Goal: Task Accomplishment & Management: Manage account settings

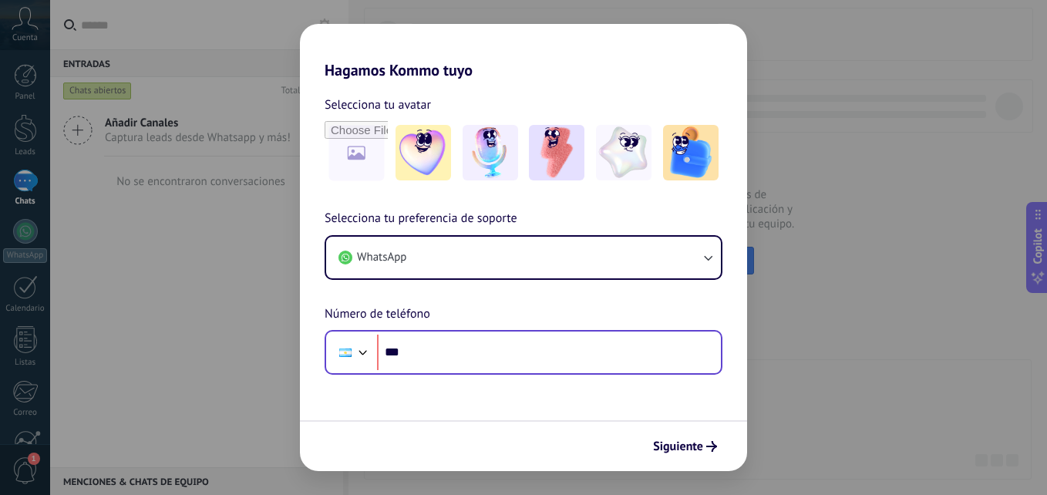
click at [489, 348] on input "***" at bounding box center [549, 352] width 344 height 35
click at [492, 355] on input "***" at bounding box center [549, 352] width 344 height 35
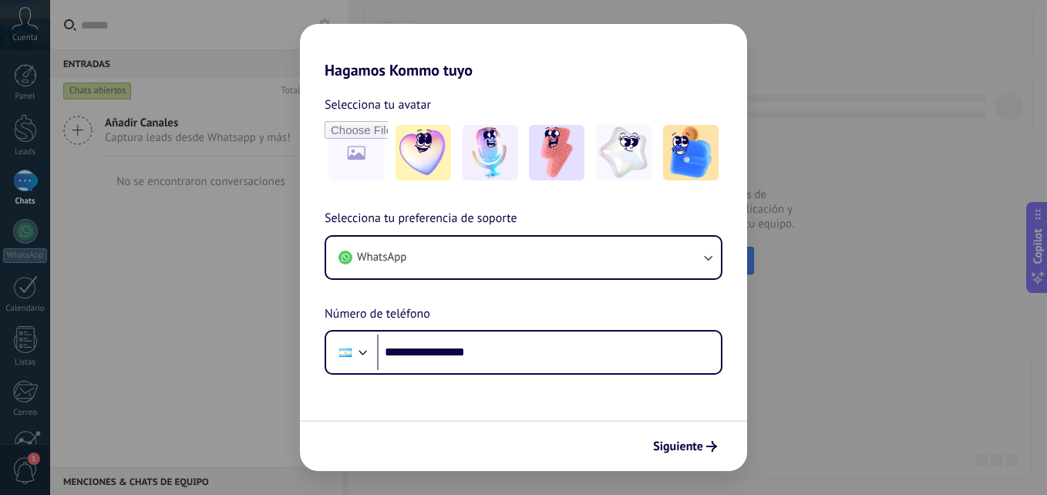
type input "**********"
click at [670, 448] on span "Siguiente" at bounding box center [678, 446] width 50 height 11
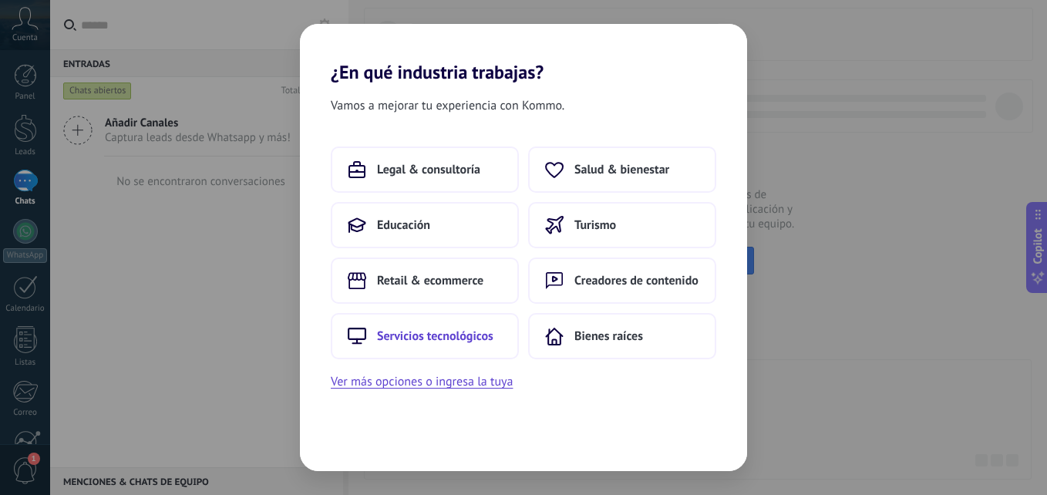
click at [432, 344] on button "Servicios tecnológicos" at bounding box center [425, 336] width 188 height 46
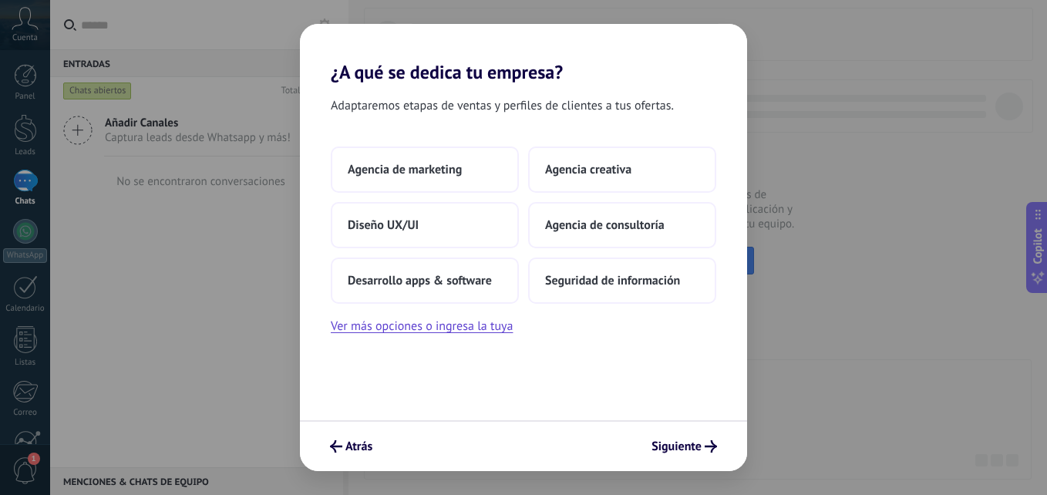
drag, startPoint x: 445, startPoint y: 185, endPoint x: 697, endPoint y: 406, distance: 335.4
click at [697, 406] on div "Adaptaremos etapas de ventas y perfiles de clientes a tus ofertas. Agencia de m…" at bounding box center [523, 251] width 447 height 337
click at [431, 163] on span "Agencia de marketing" at bounding box center [405, 169] width 114 height 15
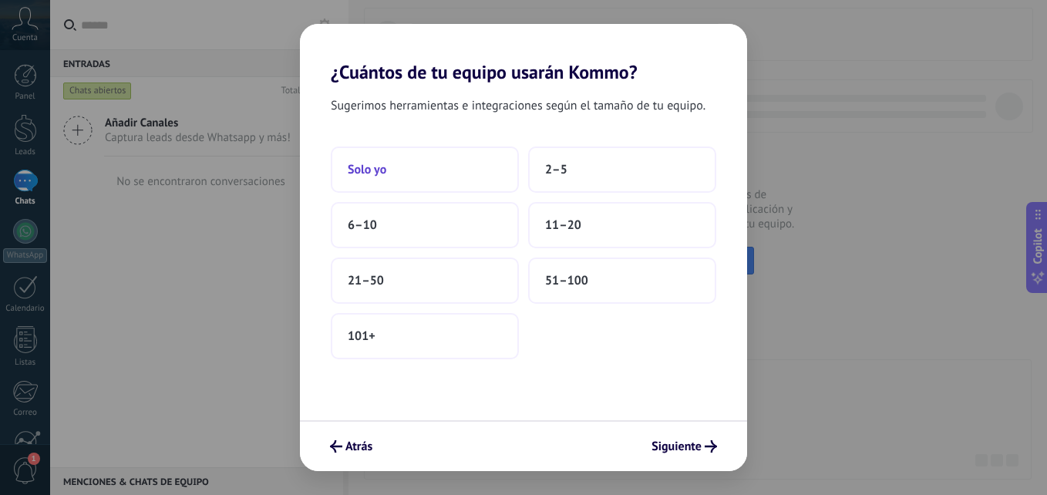
click at [464, 170] on button "Solo yo" at bounding box center [425, 169] width 188 height 46
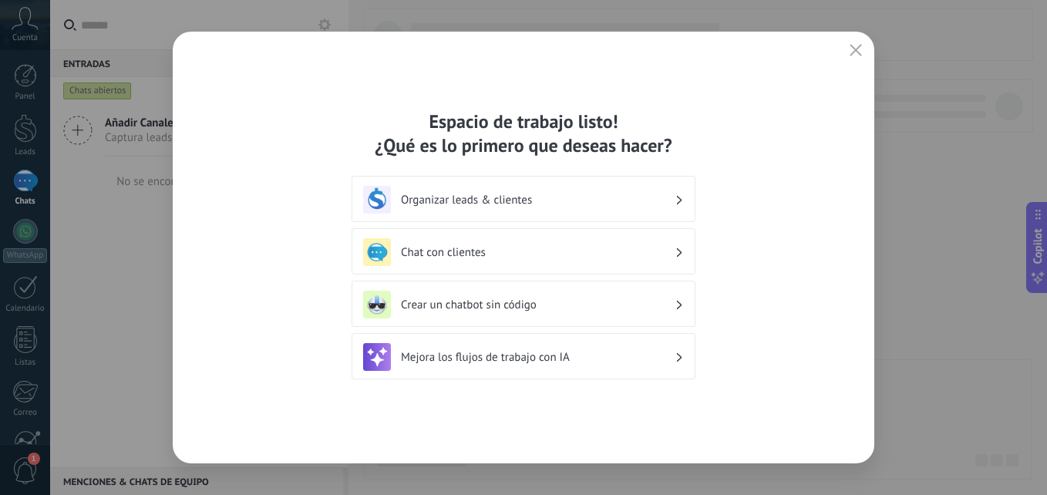
click at [493, 202] on h3 "Organizar leads & clientes" at bounding box center [538, 200] width 274 height 15
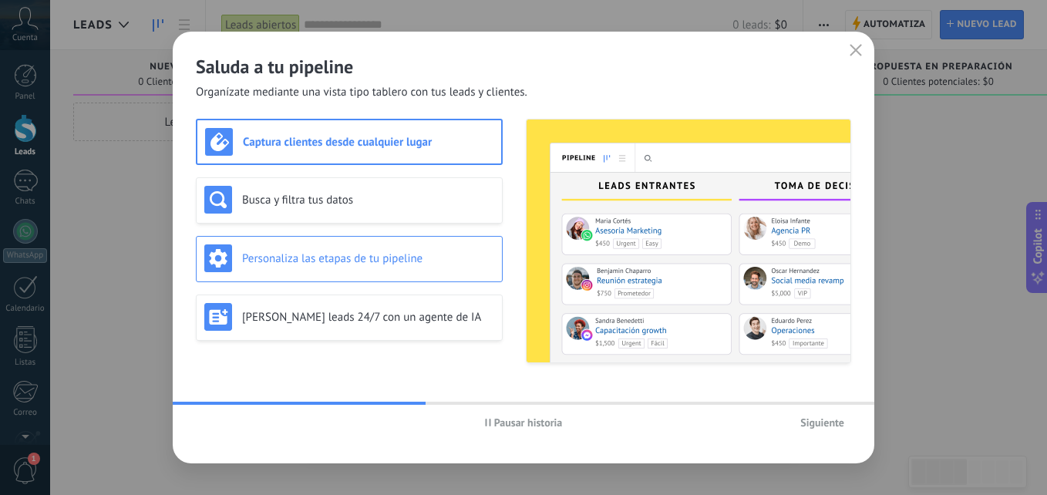
click at [382, 261] on h3 "Personaliza las etapas de tu pipeline" at bounding box center [368, 258] width 252 height 15
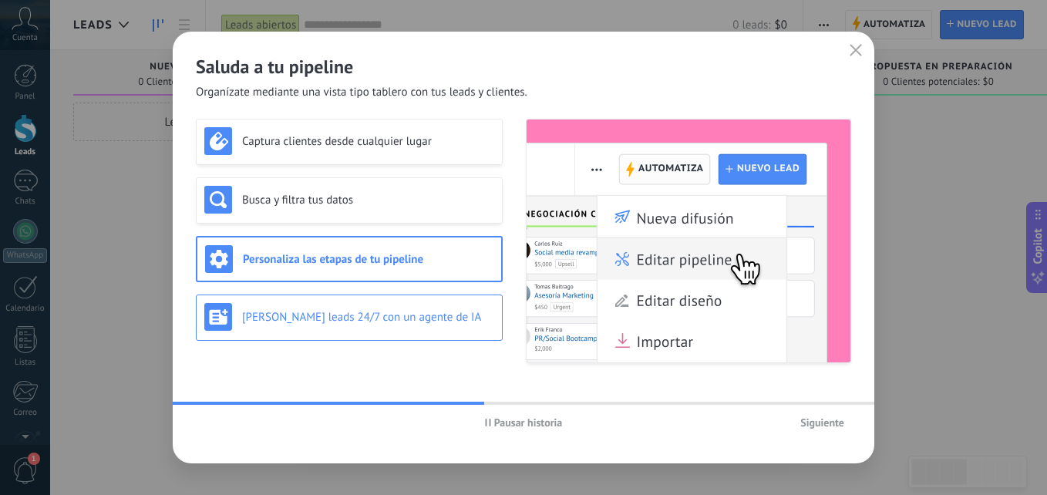
click at [405, 313] on h3 "[PERSON_NAME] leads 24/7 con un agente de IA" at bounding box center [368, 317] width 252 height 15
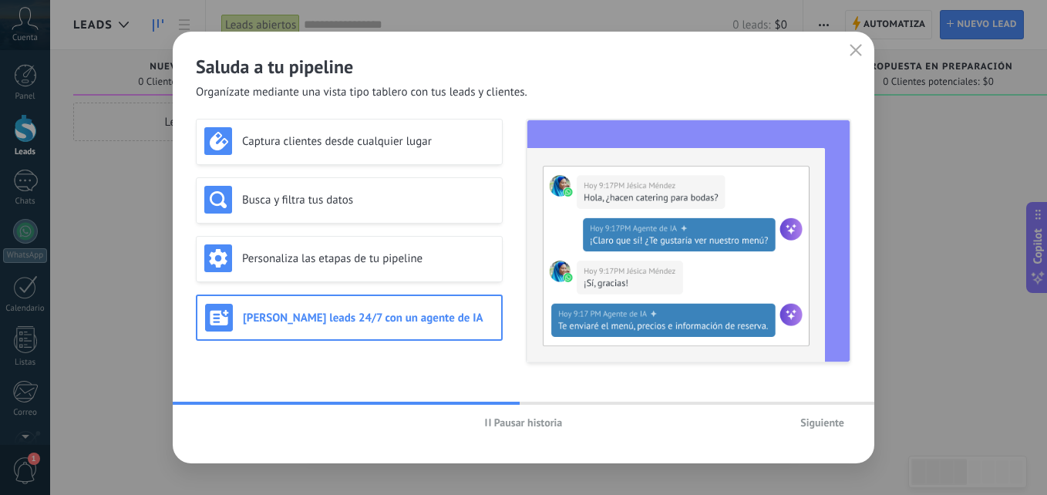
click at [527, 419] on span "Pausar historia" at bounding box center [528, 422] width 69 height 11
click at [834, 426] on span "Siguiente" at bounding box center [822, 422] width 44 height 11
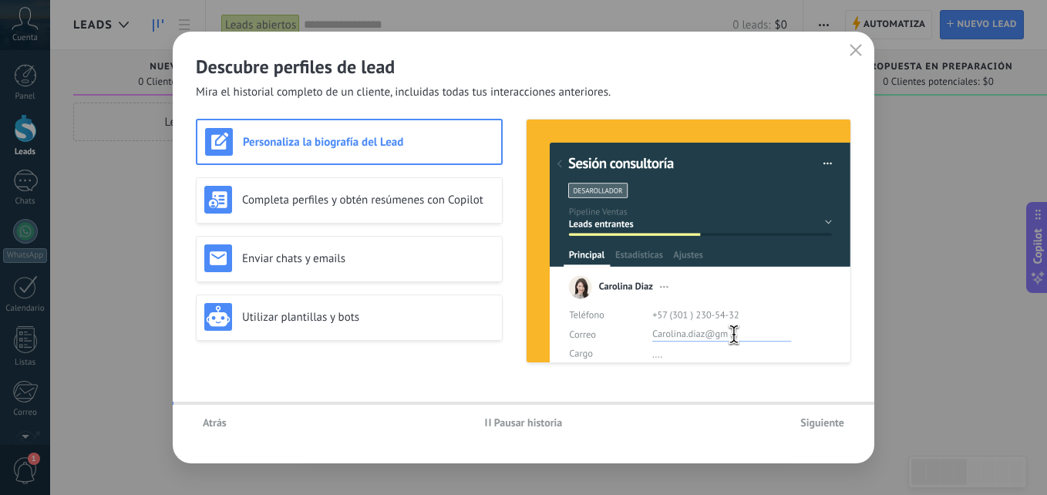
click at [834, 426] on span "Siguiente" at bounding box center [822, 422] width 44 height 11
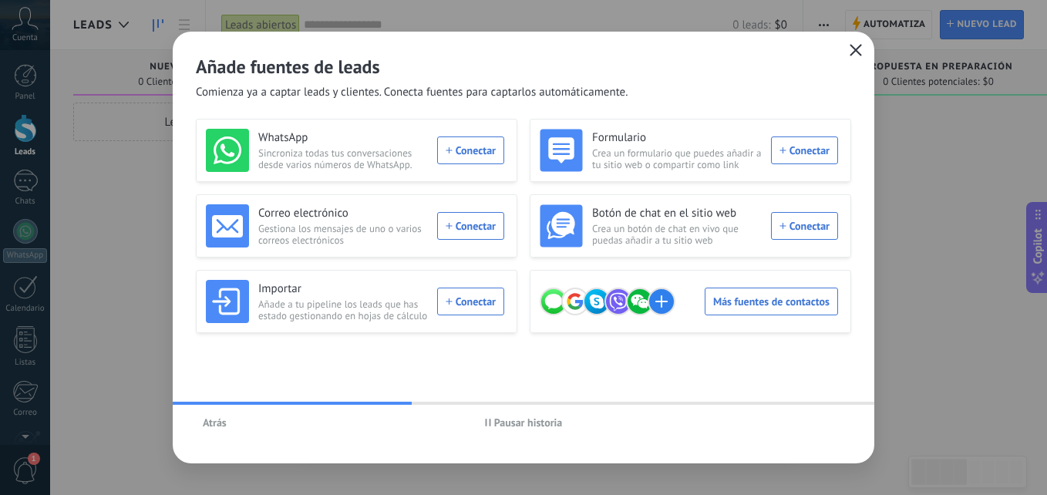
click at [859, 52] on icon "button" at bounding box center [856, 50] width 12 height 12
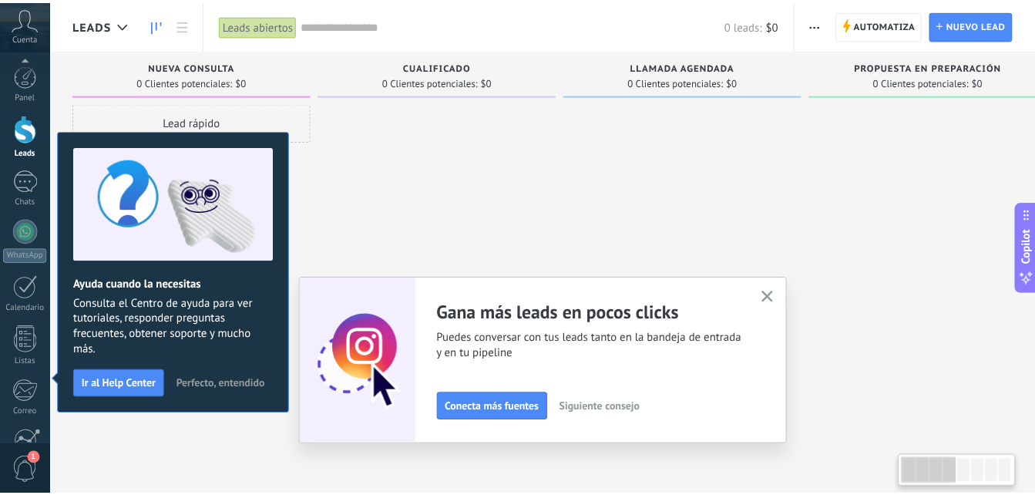
scroll to position [146, 0]
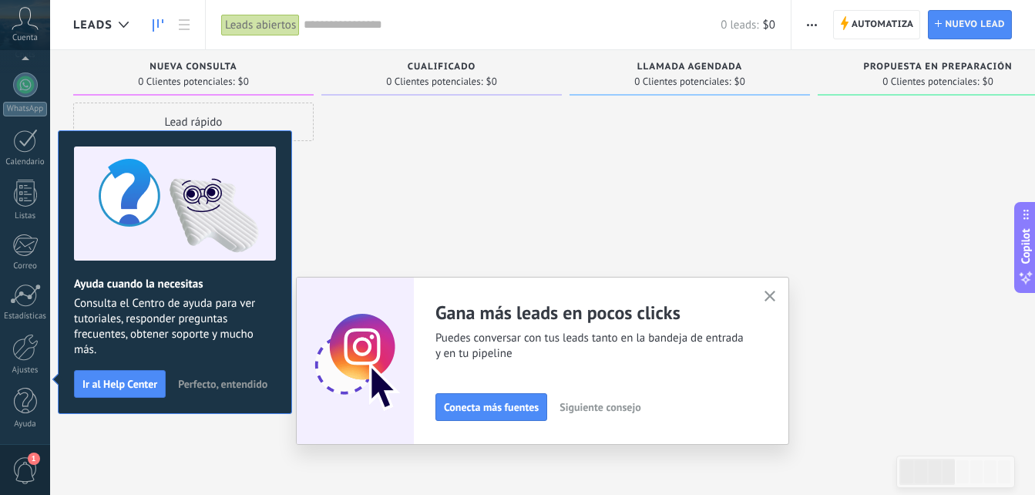
click at [776, 293] on icon "button" at bounding box center [771, 297] width 12 height 12
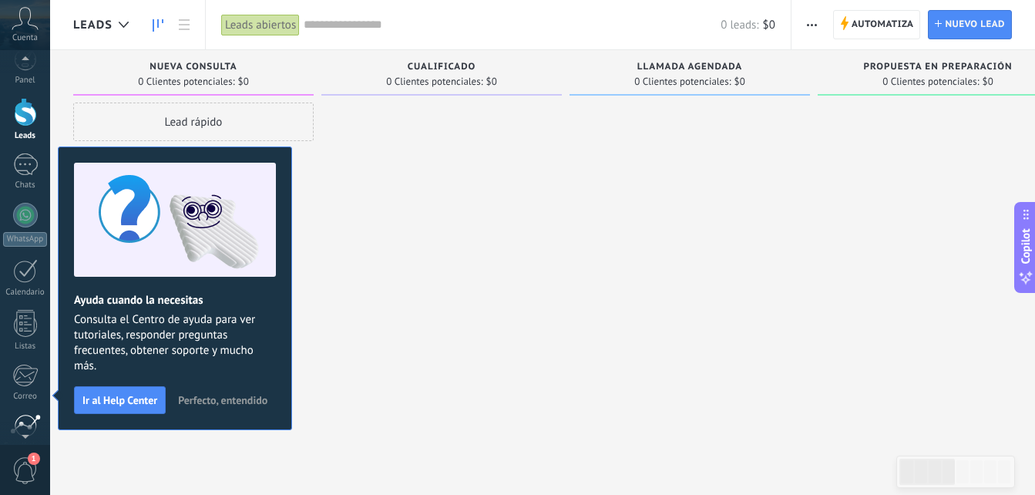
scroll to position [23, 0]
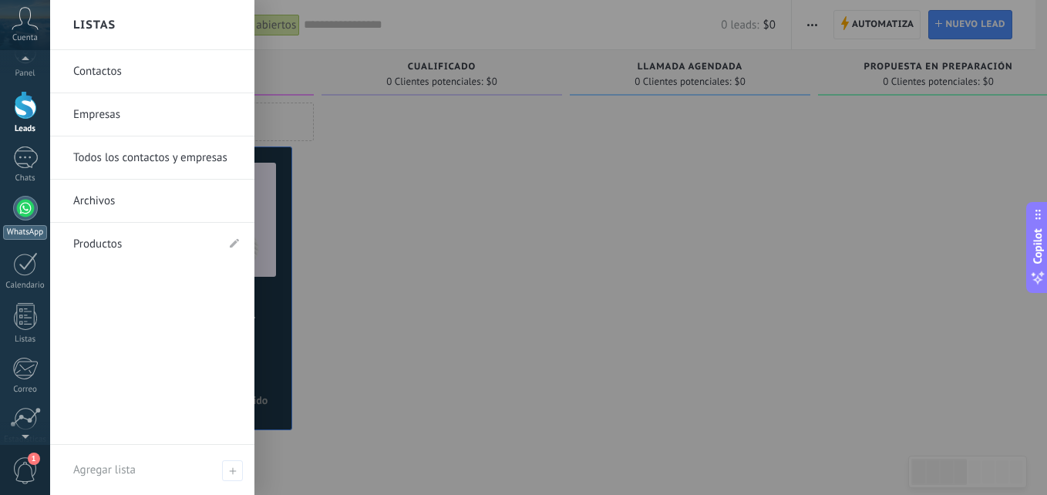
click at [26, 211] on div at bounding box center [25, 208] width 25 height 25
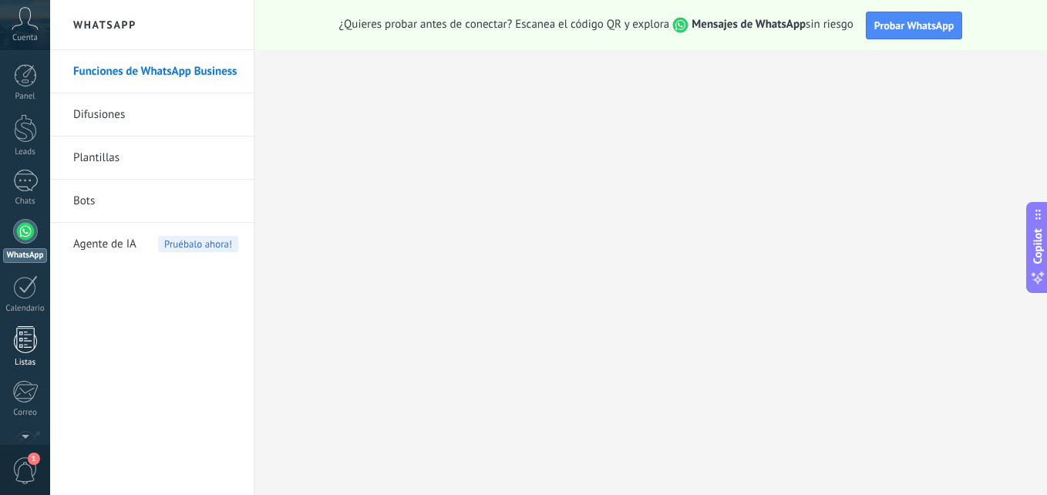
click at [28, 357] on link "Listas" at bounding box center [25, 347] width 50 height 42
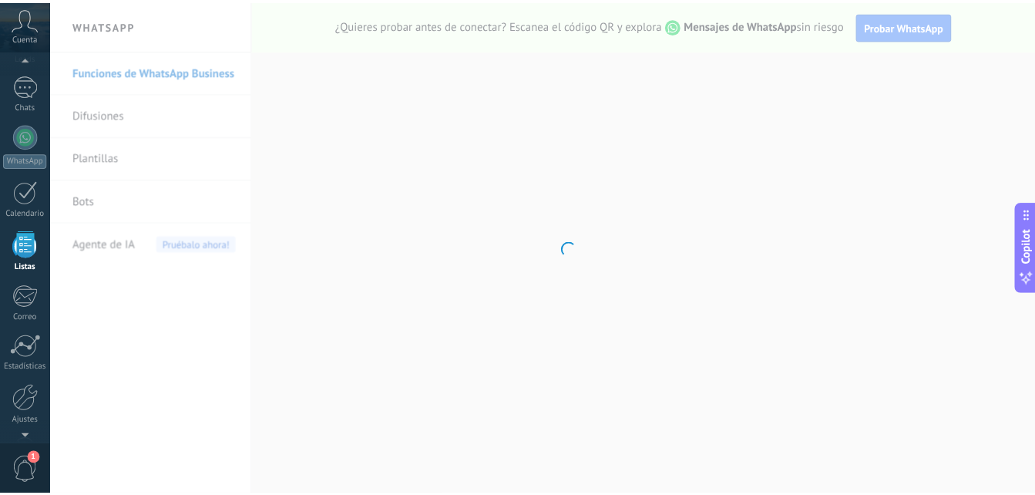
scroll to position [146, 0]
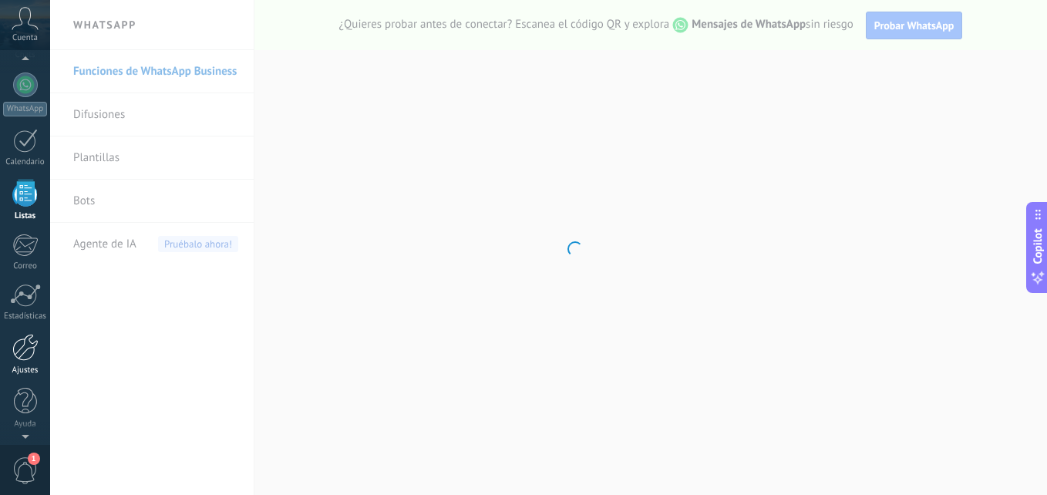
click at [35, 358] on div at bounding box center [25, 347] width 26 height 27
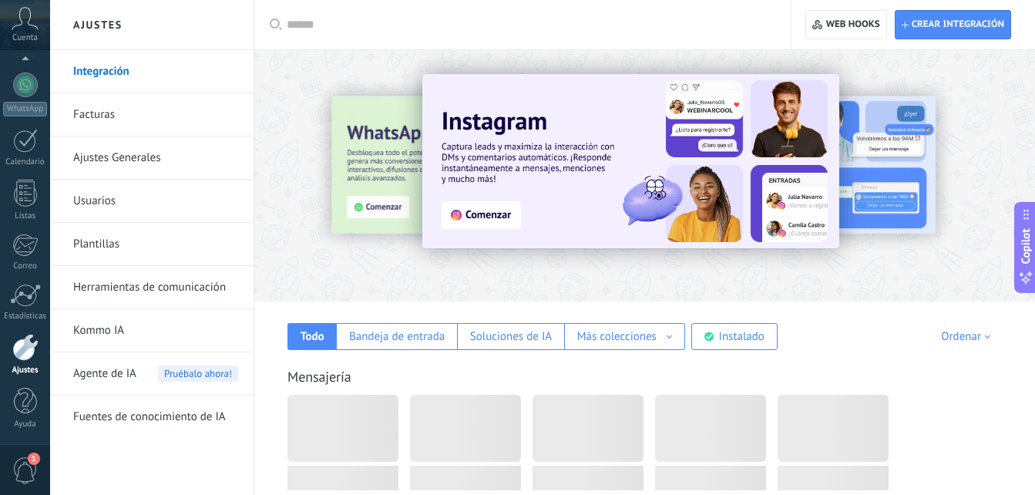
click at [99, 203] on link "Usuarios" at bounding box center [155, 201] width 165 height 43
